Goal: Task Accomplishment & Management: Manage account settings

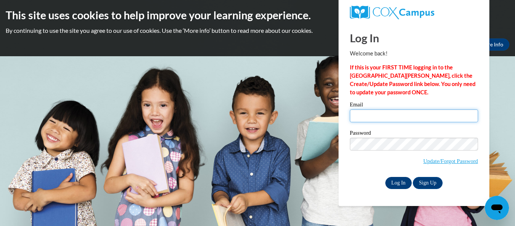
type input "[EMAIL_ADDRESS][DOMAIN_NAME]"
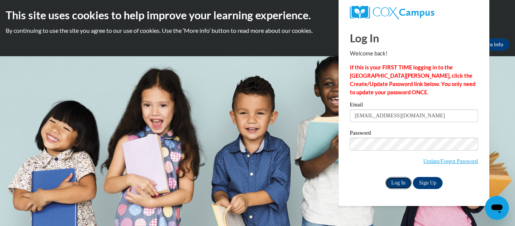
click at [391, 184] on input "Log In" at bounding box center [398, 183] width 26 height 12
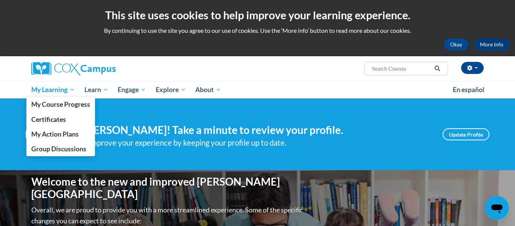
click at [55, 89] on span "My Learning" at bounding box center [52, 89] width 43 height 9
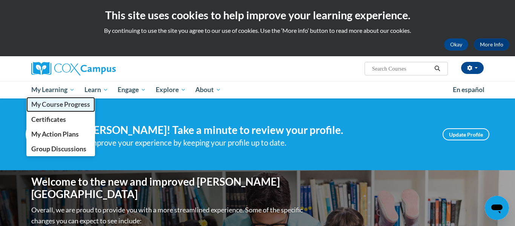
click at [60, 102] on span "My Course Progress" at bounding box center [60, 104] width 59 height 8
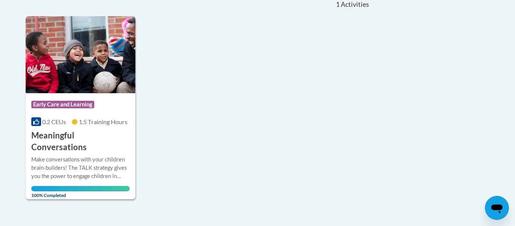
scroll to position [178, 0]
